Goal: Task Accomplishment & Management: Manage account settings

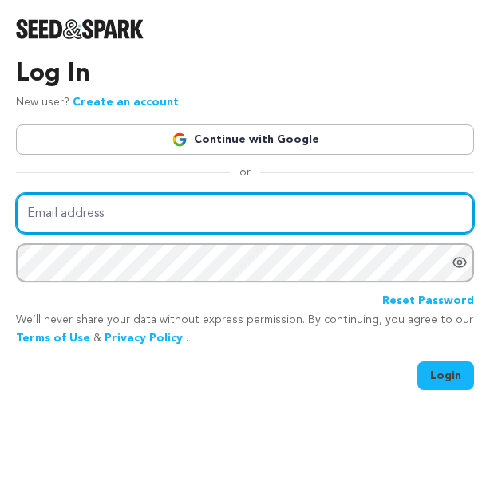
click at [168, 209] on input "Email address" at bounding box center [245, 213] width 458 height 41
click at [97, 222] on input "mich" at bounding box center [245, 213] width 458 height 41
type input "[EMAIL_ADDRESS][DOMAIN_NAME]"
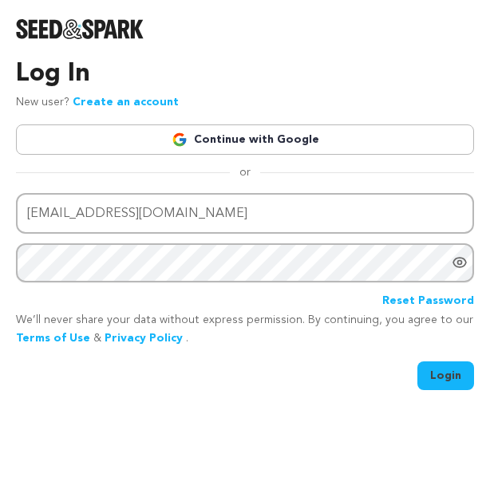
click at [455, 257] on icon "Show password as plain text. Warning: this will display your password on the sc…" at bounding box center [460, 263] width 16 height 16
click at [432, 373] on button "Login" at bounding box center [446, 376] width 57 height 29
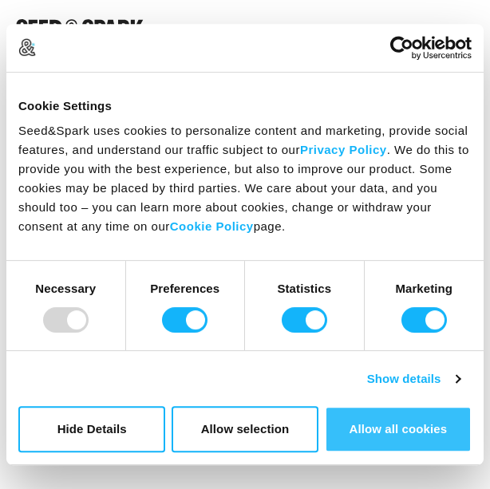
click at [422, 422] on button "Allow all cookies" at bounding box center [398, 429] width 147 height 46
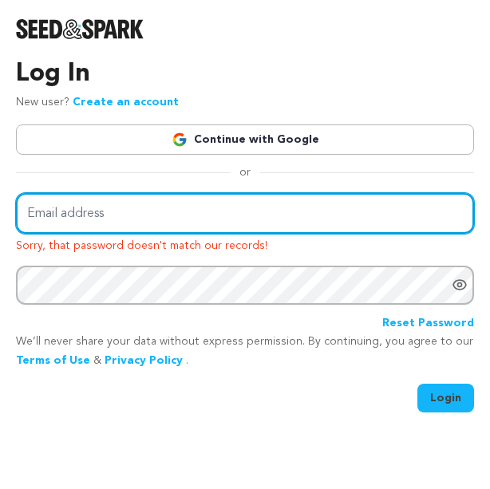
click at [132, 206] on input "Email address" at bounding box center [245, 213] width 458 height 41
click at [84, 220] on input "mic" at bounding box center [245, 213] width 458 height 41
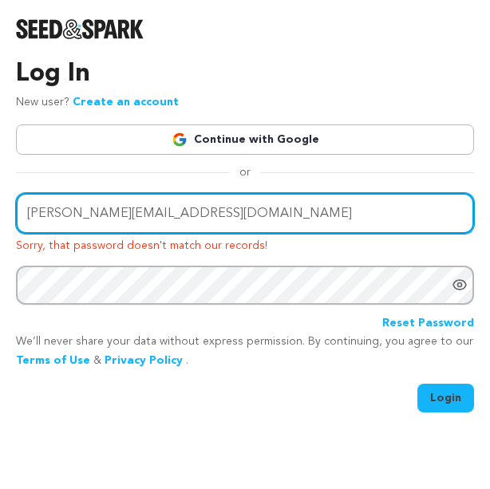
type input "[PERSON_NAME][EMAIL_ADDRESS][DOMAIN_NAME]"
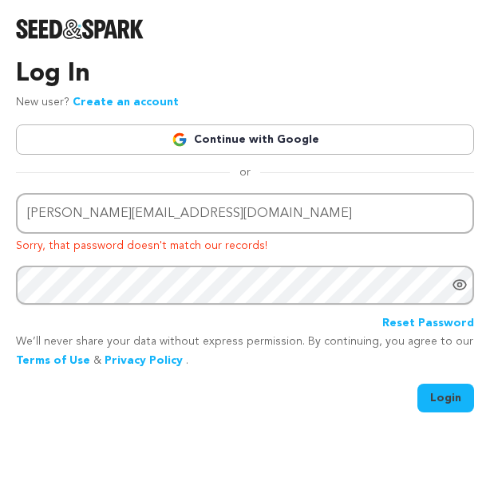
click at [457, 284] on icon "Show password as plain text. Warning: this will display your password on the sc…" at bounding box center [460, 285] width 16 height 16
click at [434, 395] on button "Login" at bounding box center [446, 398] width 57 height 29
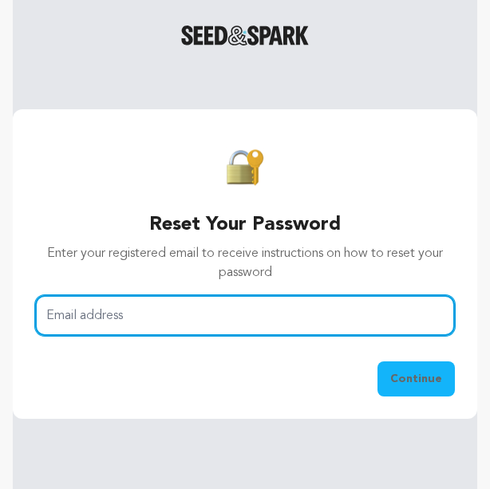
click at [236, 315] on input "Email address" at bounding box center [245, 315] width 420 height 41
click at [153, 315] on input "mic" at bounding box center [245, 315] width 420 height 41
type input "micharley23@gmail.com"
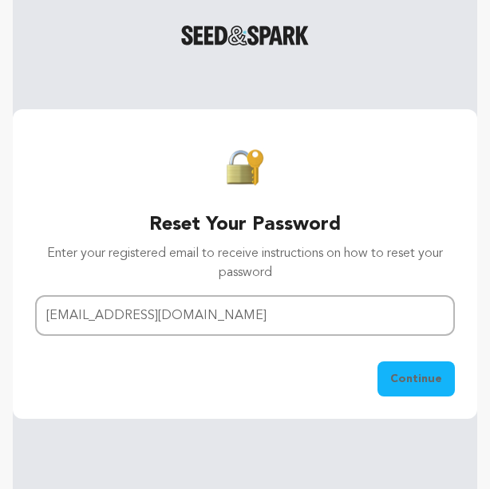
click at [410, 387] on button "Continue" at bounding box center [416, 379] width 77 height 35
